Goal: Understand process/instructions: Learn about a topic

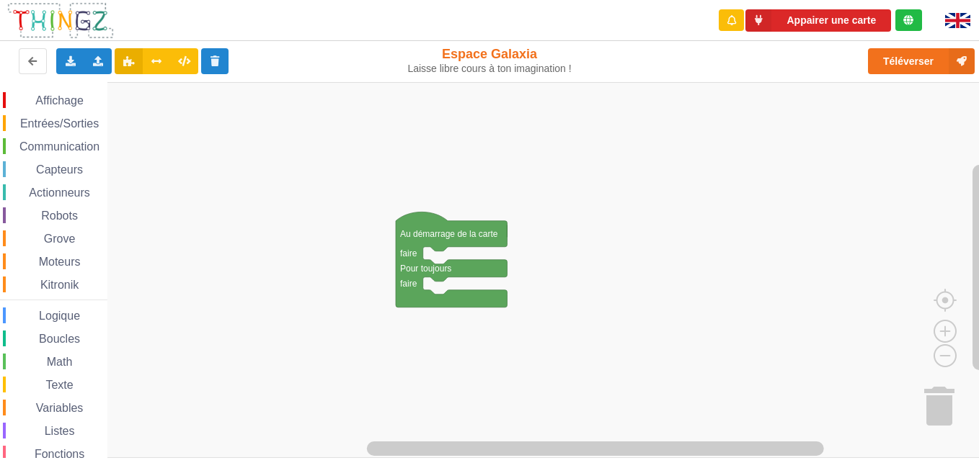
click at [58, 102] on span "Affichage" at bounding box center [59, 100] width 52 height 12
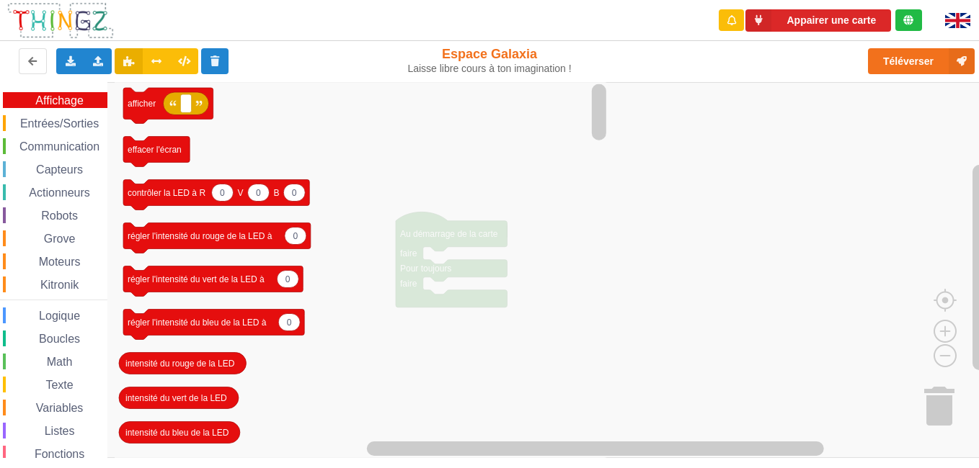
click at [60, 120] on span "Entrées/Sorties" at bounding box center [59, 123] width 83 height 12
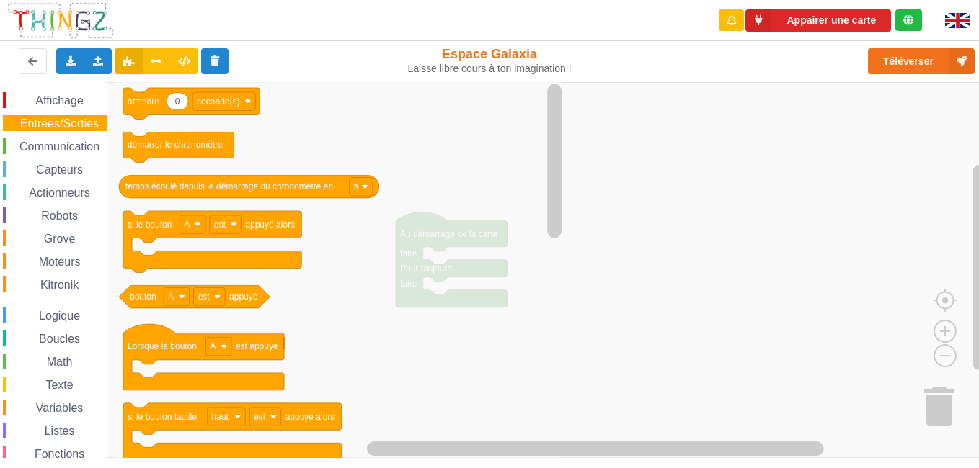
click at [58, 156] on div "Affichage Entrées/Sorties Communication Capteurs Actionneurs Robots Grove Moteu…" at bounding box center [53, 296] width 107 height 409
click at [57, 151] on span "Communication" at bounding box center [59, 147] width 84 height 12
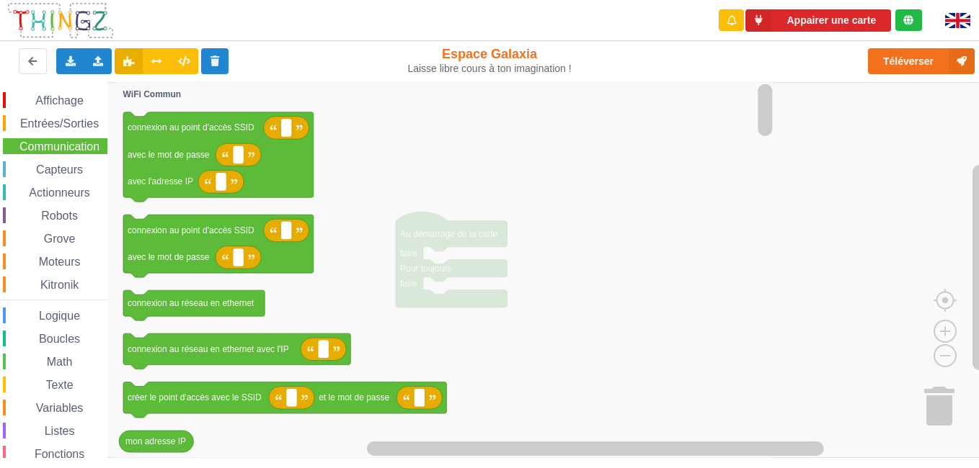
click at [52, 128] on span "Entrées/Sorties" at bounding box center [59, 123] width 83 height 12
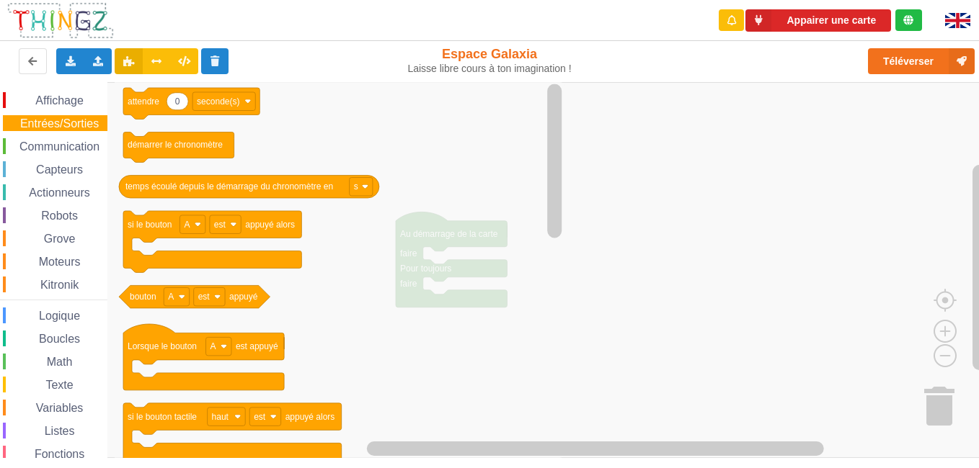
click at [52, 141] on span "Communication" at bounding box center [59, 147] width 84 height 12
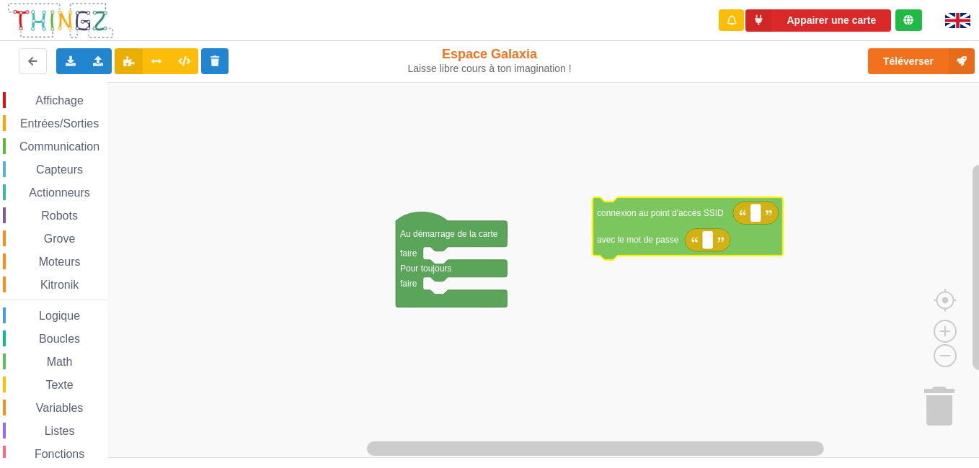
click at [665, 223] on div "Affichage Entrées/Sorties Communication Capteurs Actionneurs Robots Grove Moteu…" at bounding box center [494, 270] width 989 height 376
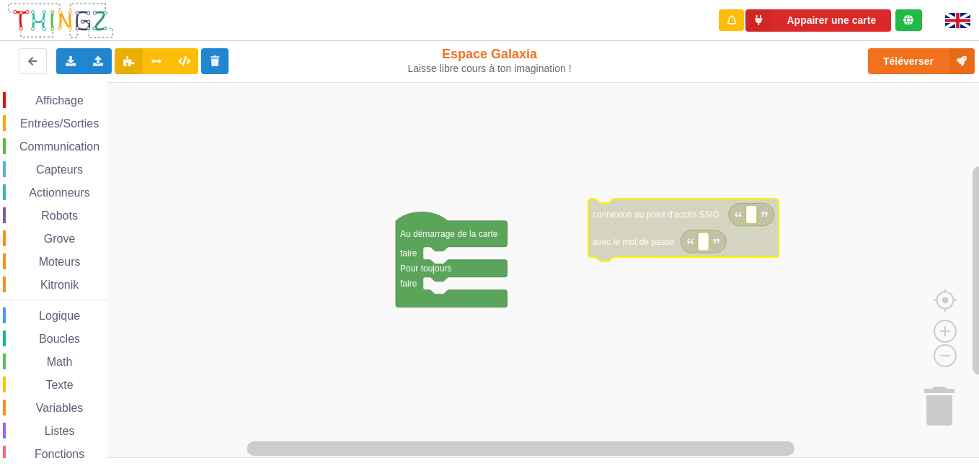
click at [739, 218] on rect "Espace de travail de Blocky" at bounding box center [751, 214] width 11 height 19
type input "c"
